Goal: Navigation & Orientation: Find specific page/section

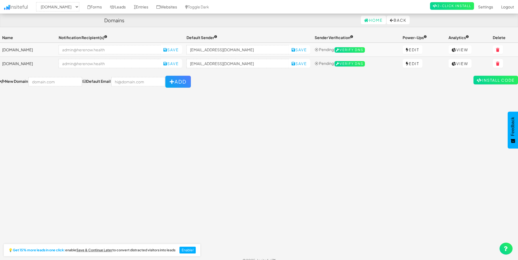
select select "2385"
click at [177, 6] on link "Websites" at bounding box center [166, 7] width 29 height 14
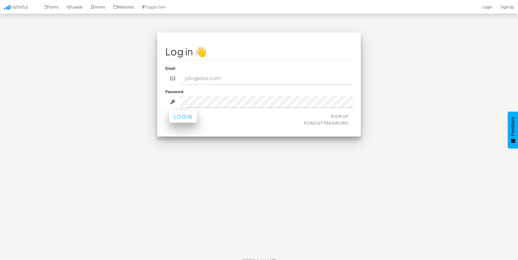
type input "admin@herenow.health"
click at [187, 123] on button "Login" at bounding box center [182, 117] width 27 height 12
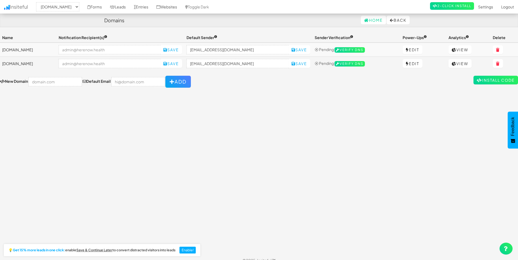
select select "2385"
click at [106, 9] on link "Forms" at bounding box center [94, 7] width 23 height 14
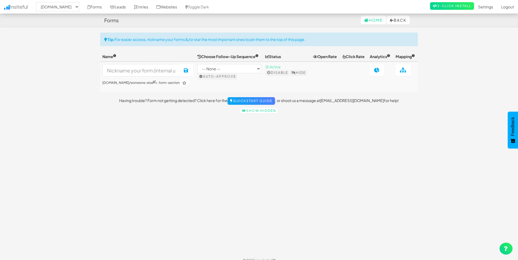
select select "2385"
click at [79, 8] on select "-- None -- herenow-production.up.railway.app signup.herenow.health" at bounding box center [57, 6] width 43 height 9
click at [181, 10] on link "Websites" at bounding box center [166, 7] width 29 height 14
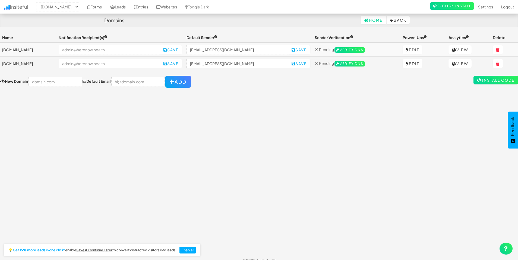
select select "2385"
click at [465, 50] on link "View" at bounding box center [459, 49] width 23 height 9
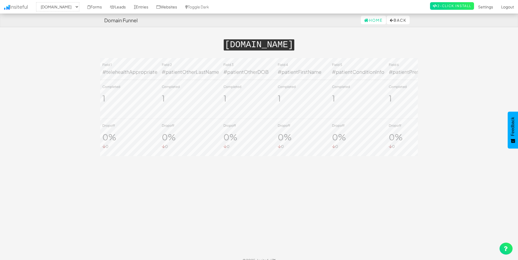
select select "2385"
